Goal: Information Seeking & Learning: Learn about a topic

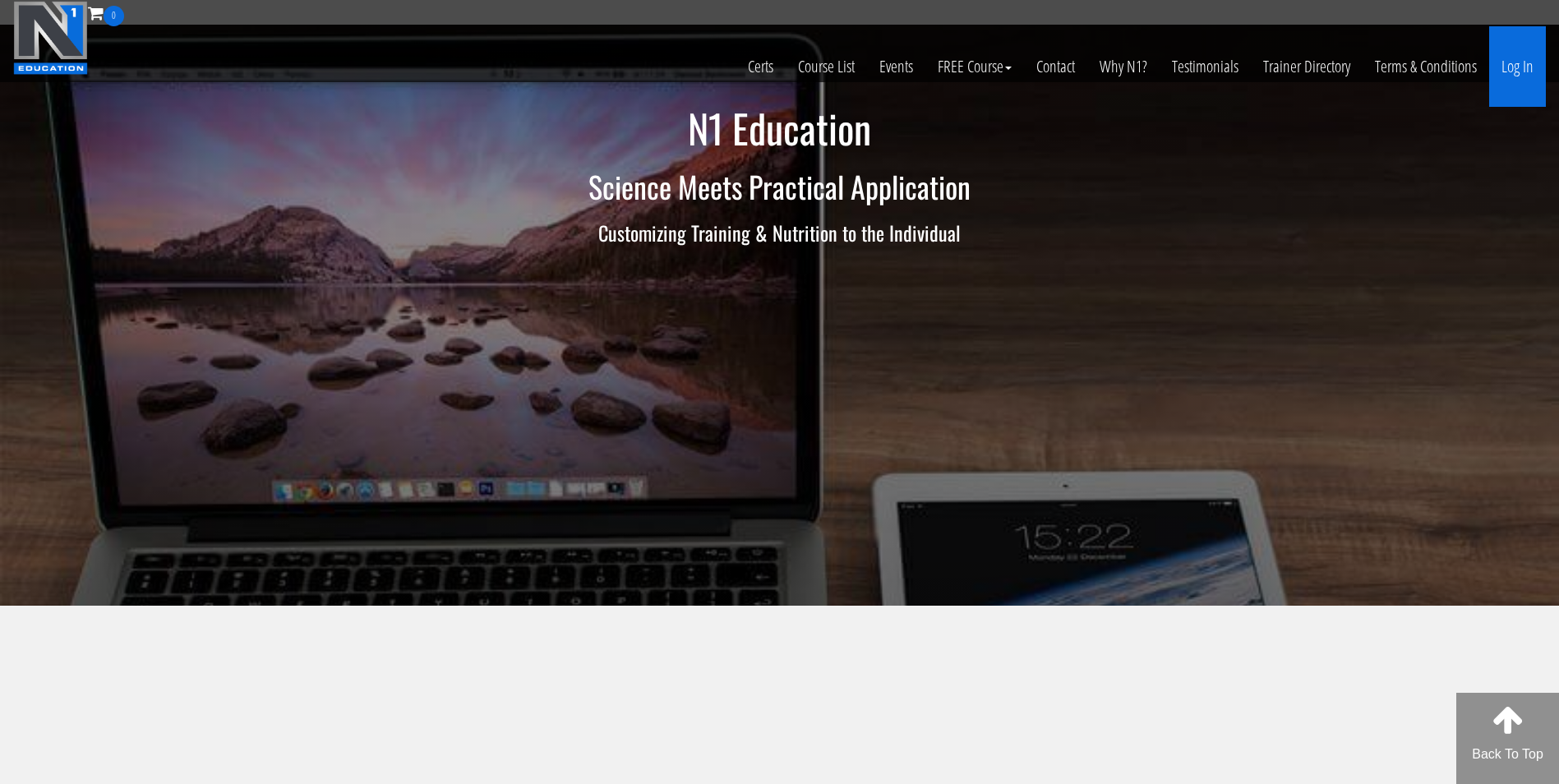
click at [1499, 76] on link "Log In" at bounding box center [1518, 67] width 57 height 81
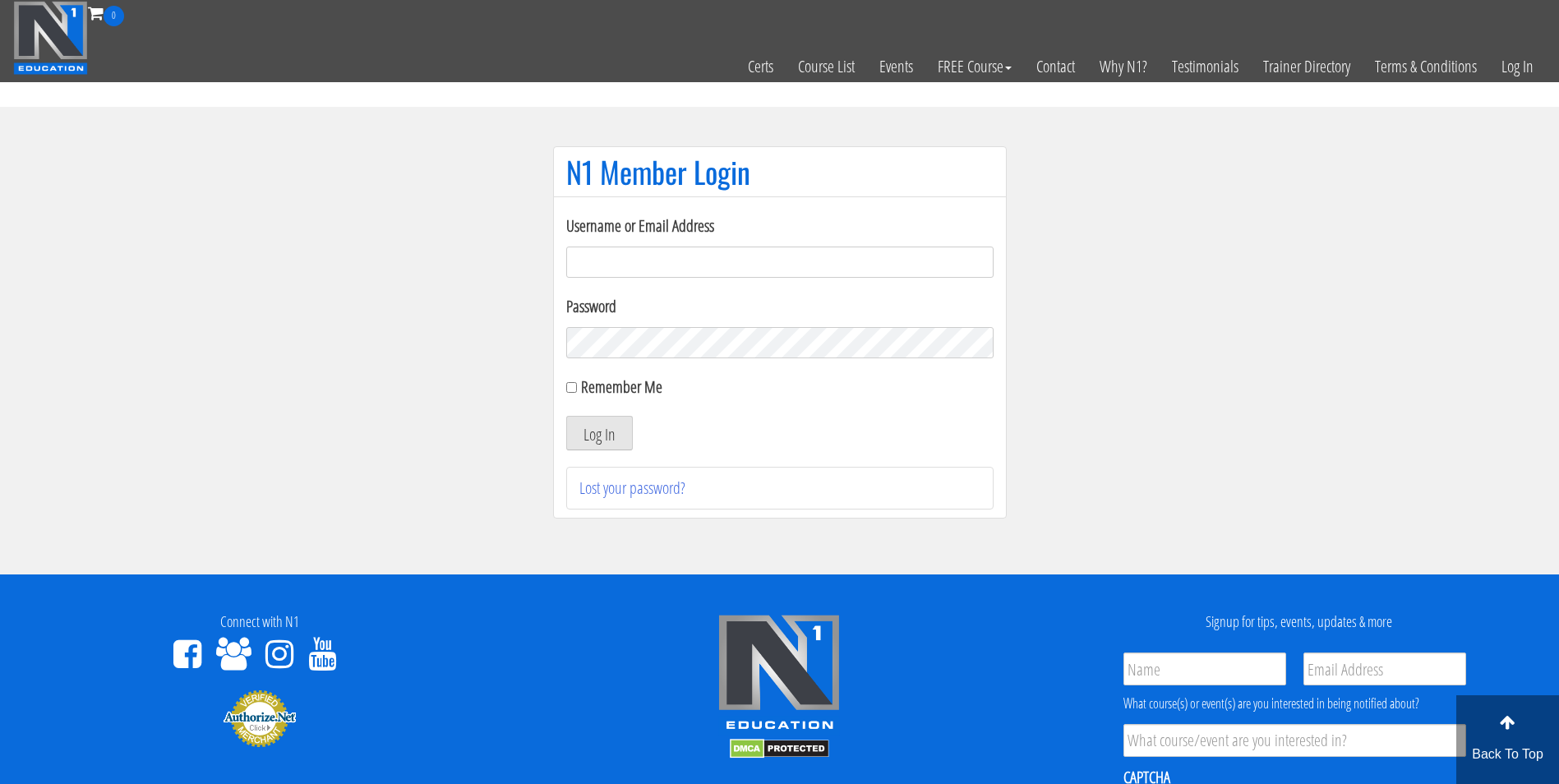
click at [837, 254] on input "Username or Email Address" at bounding box center [780, 262] width 428 height 31
type input "darrennuzzo@gmail.com"
click at [566, 416] on button "Log In" at bounding box center [600, 432] width 67 height 34
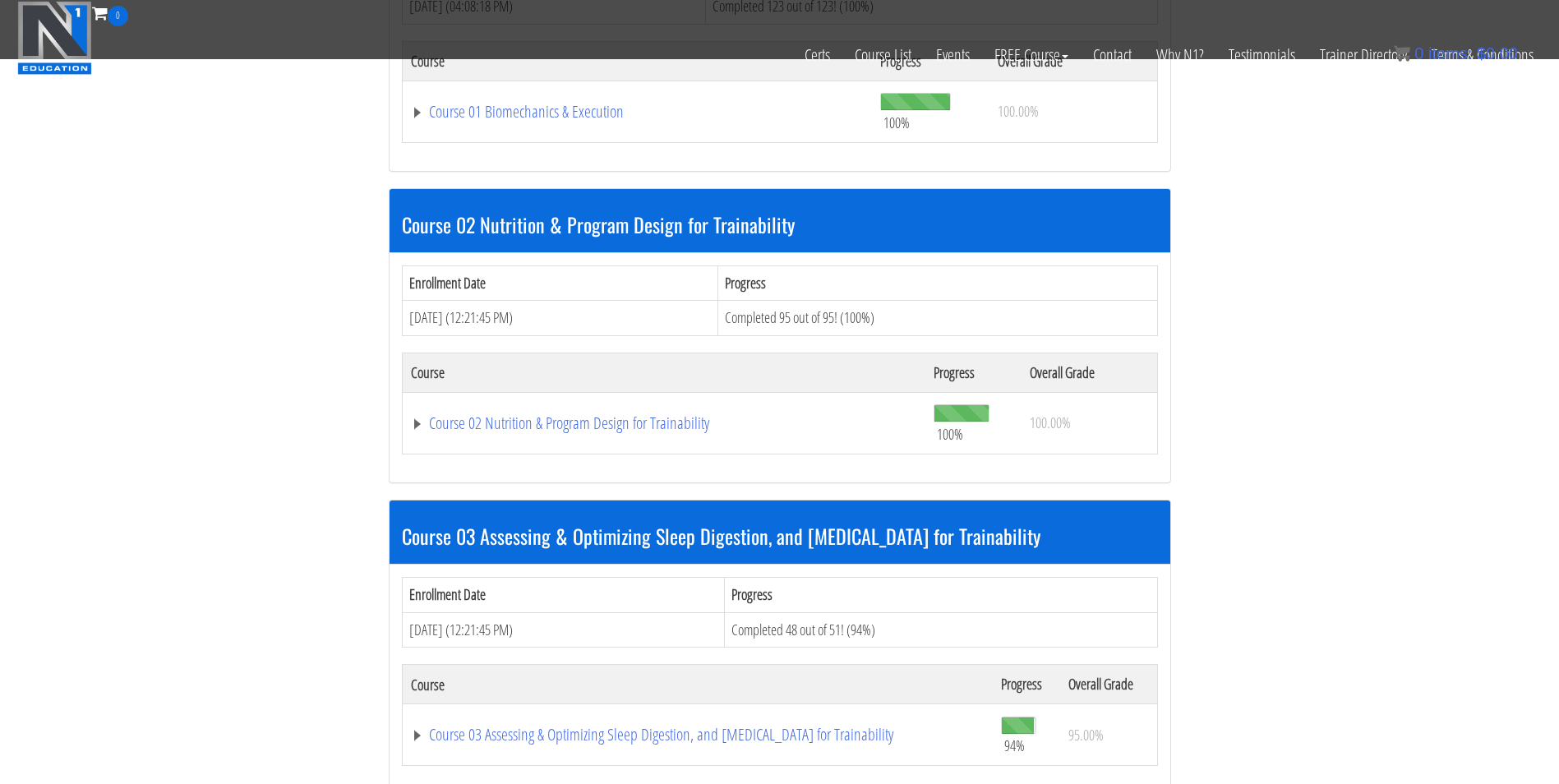
scroll to position [756, 0]
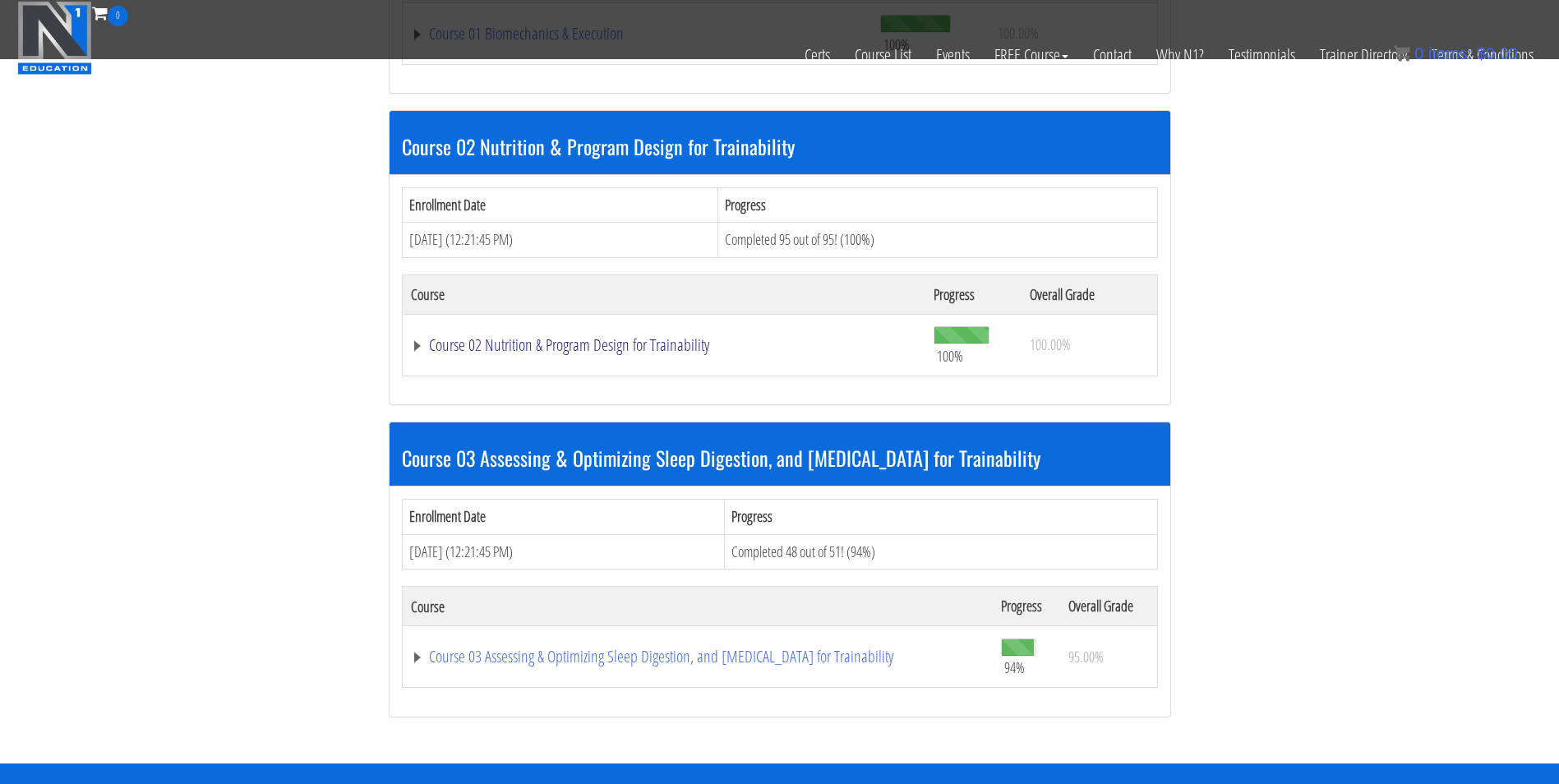
click at [471, 340] on link "Course 02 Nutrition & Program Design for Trainability" at bounding box center [664, 345] width 507 height 17
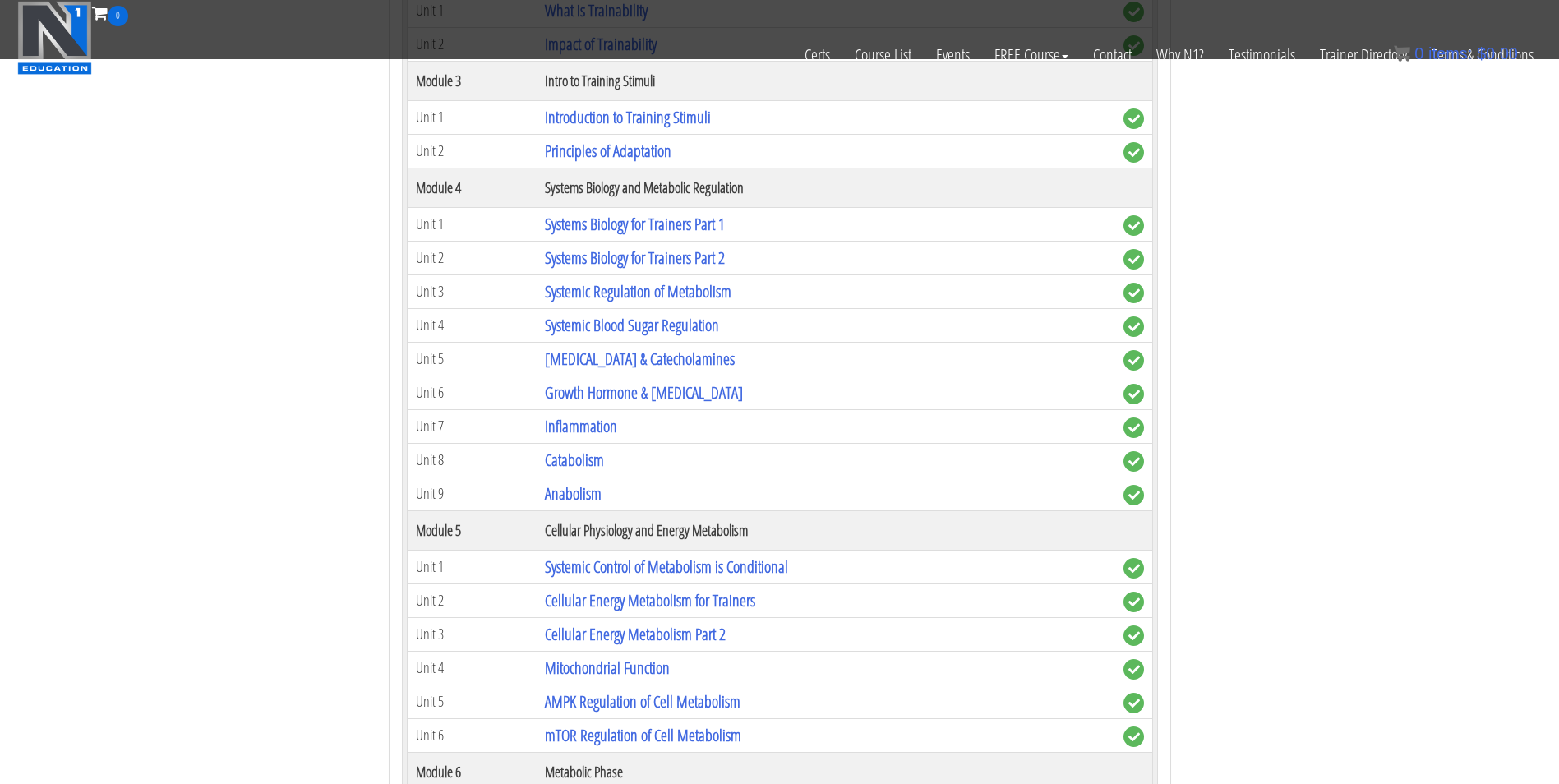
scroll to position [1290, 0]
click at [601, 291] on link "Systemic Regulation of Metabolism" at bounding box center [638, 290] width 187 height 23
